Goal: Task Accomplishment & Management: Manage account settings

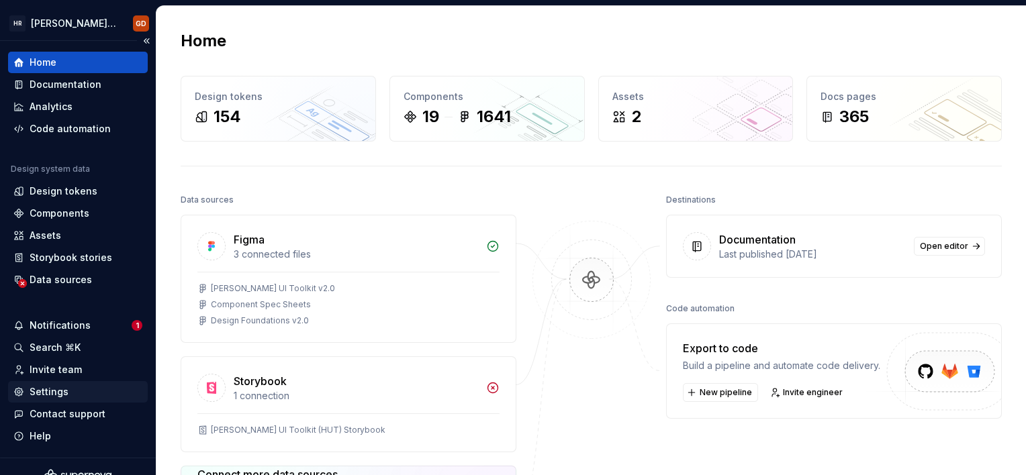
click at [50, 398] on div "Settings" at bounding box center [49, 391] width 39 height 13
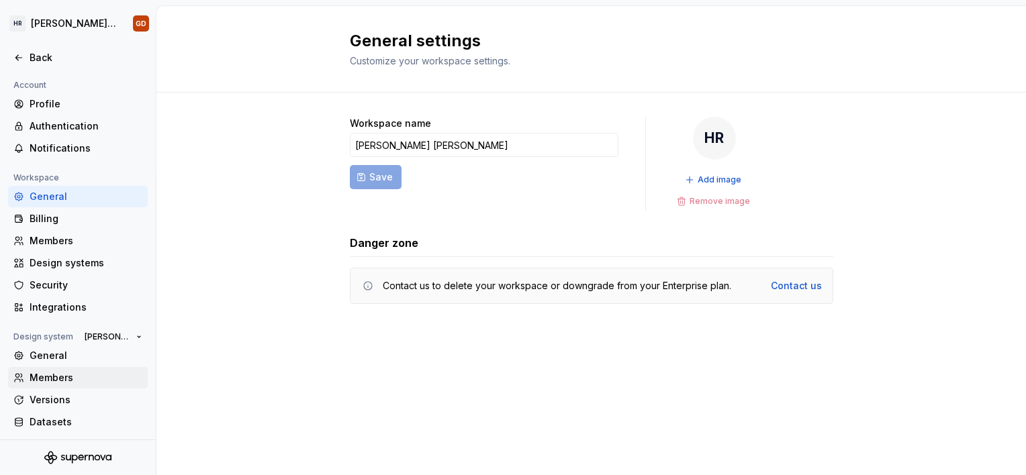
click at [64, 371] on div "Members" at bounding box center [86, 377] width 113 height 13
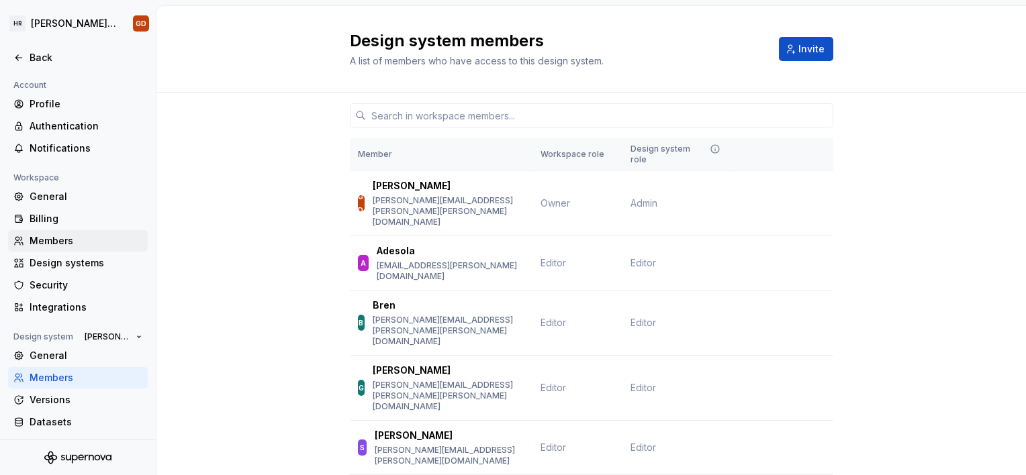
click at [64, 244] on div "Members" at bounding box center [86, 240] width 113 height 13
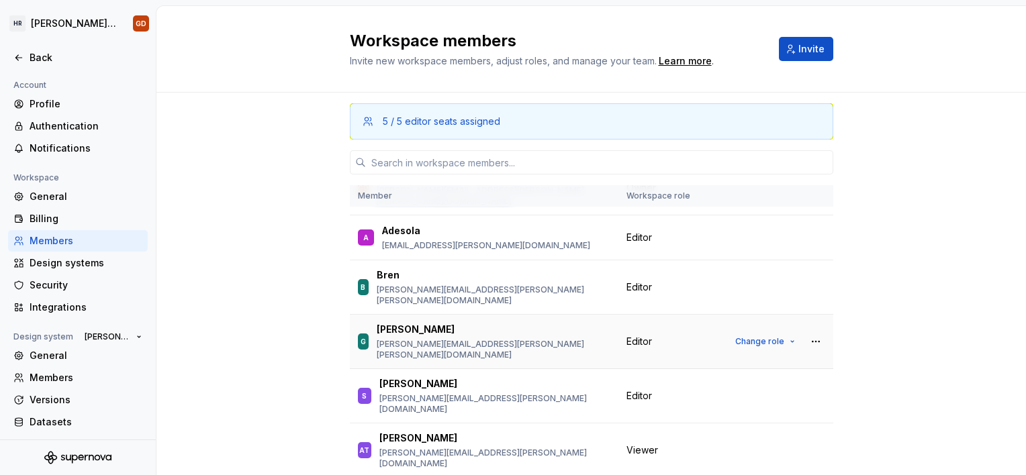
scroll to position [67, 0]
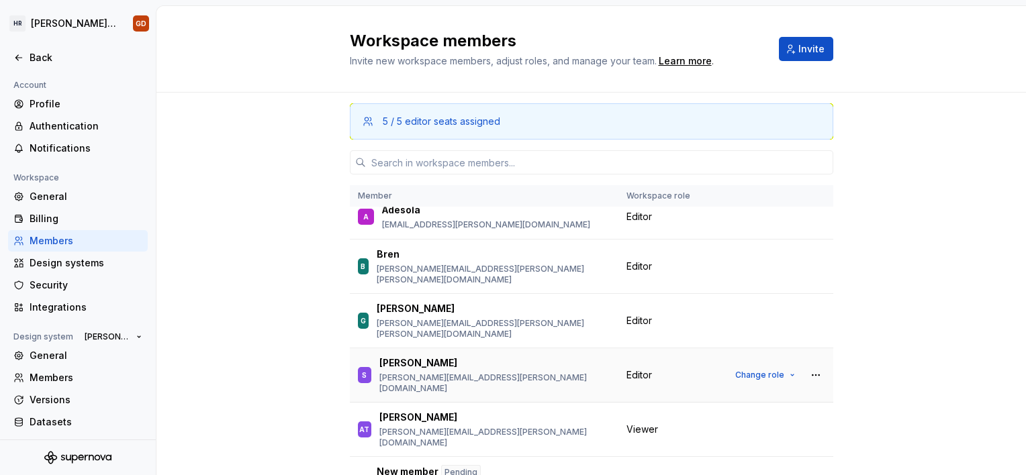
click at [638, 369] on span "Editor" at bounding box center [639, 375] width 26 height 13
click at [759, 366] on button "Change role" at bounding box center [765, 375] width 72 height 19
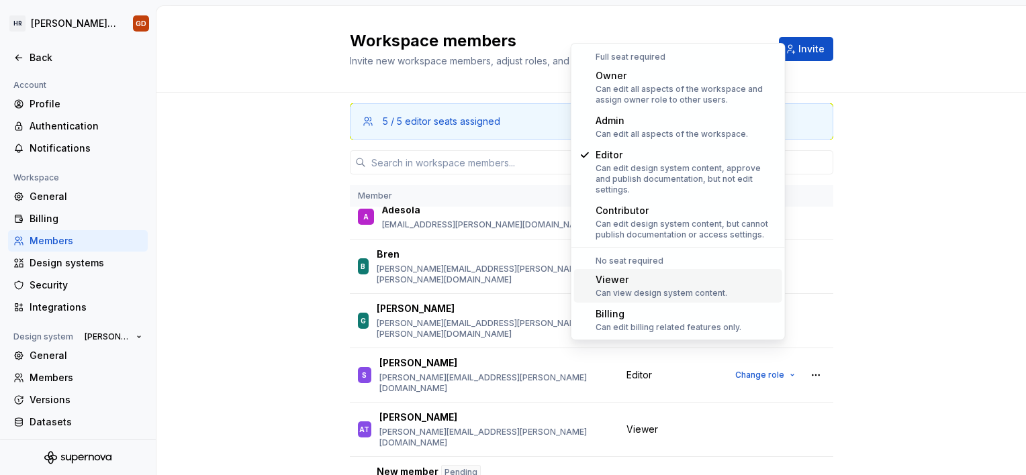
click at [628, 288] on div "Can view design system content." at bounding box center [662, 293] width 132 height 11
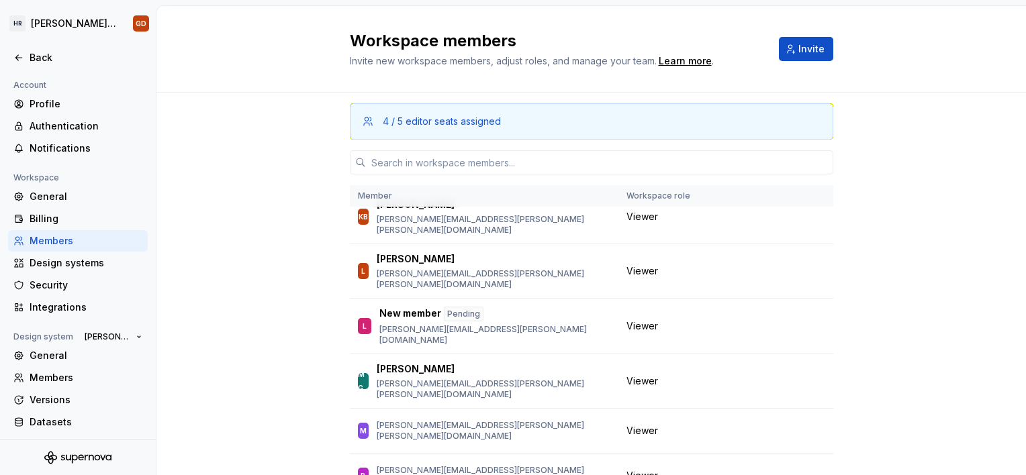
scroll to position [637, 0]
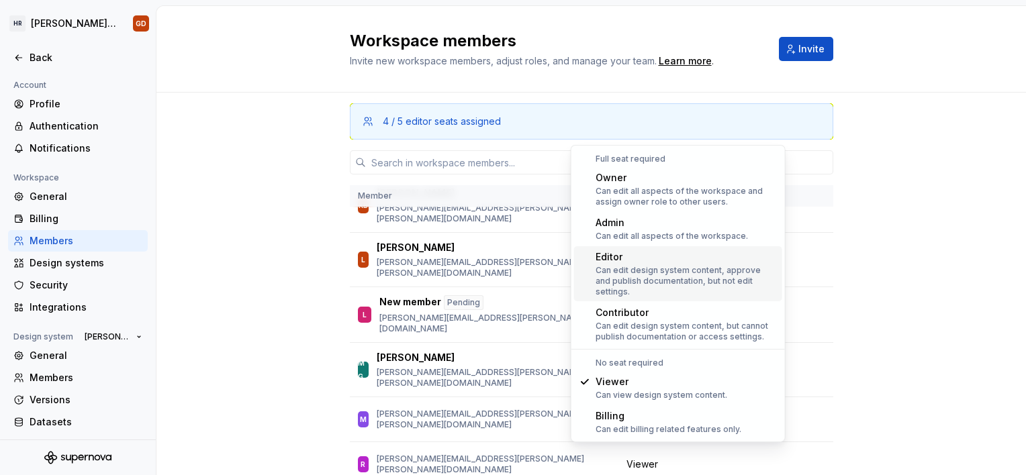
click at [662, 258] on div "Editor" at bounding box center [686, 256] width 181 height 13
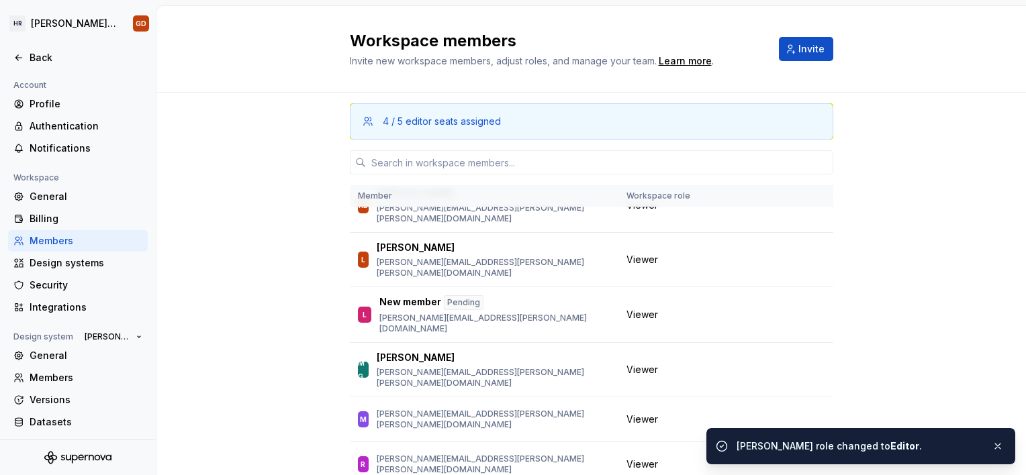
scroll to position [0, 0]
